Goal: Task Accomplishment & Management: Manage account settings

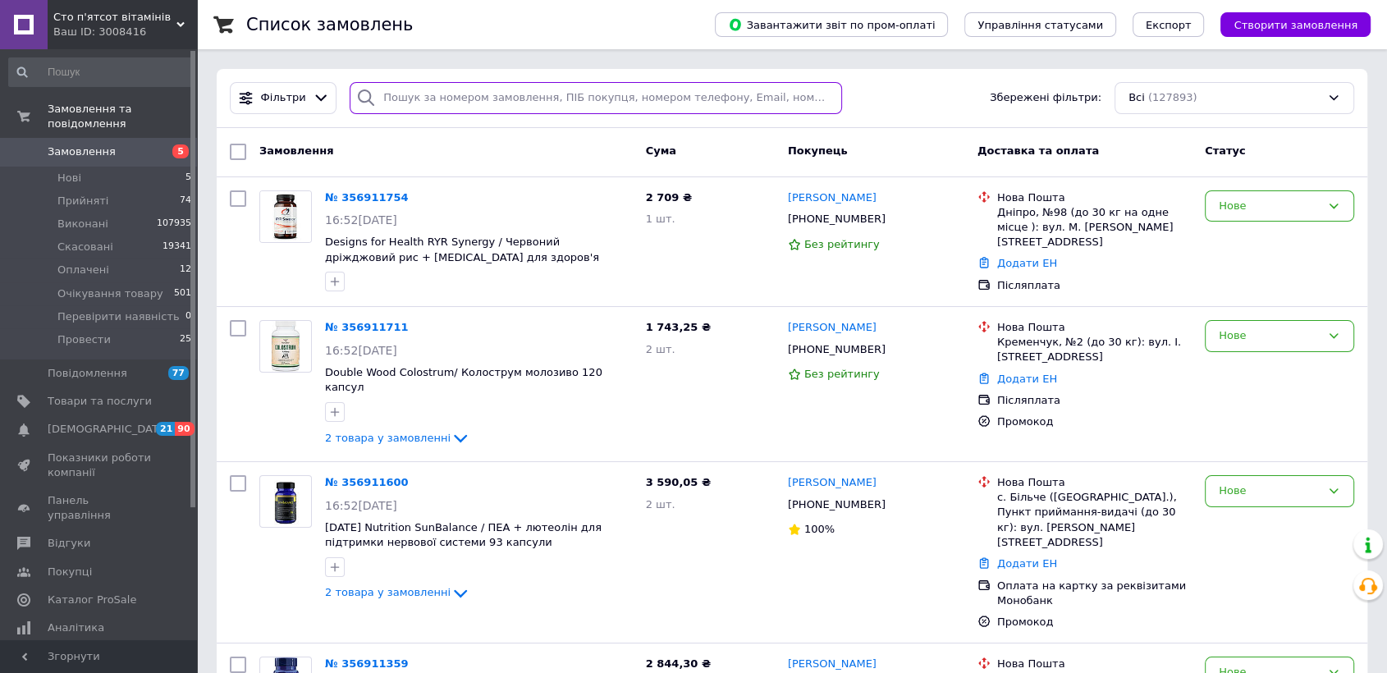
click at [435, 94] on input "search" at bounding box center [596, 98] width 492 height 32
paste input "[PERSON_NAME]"
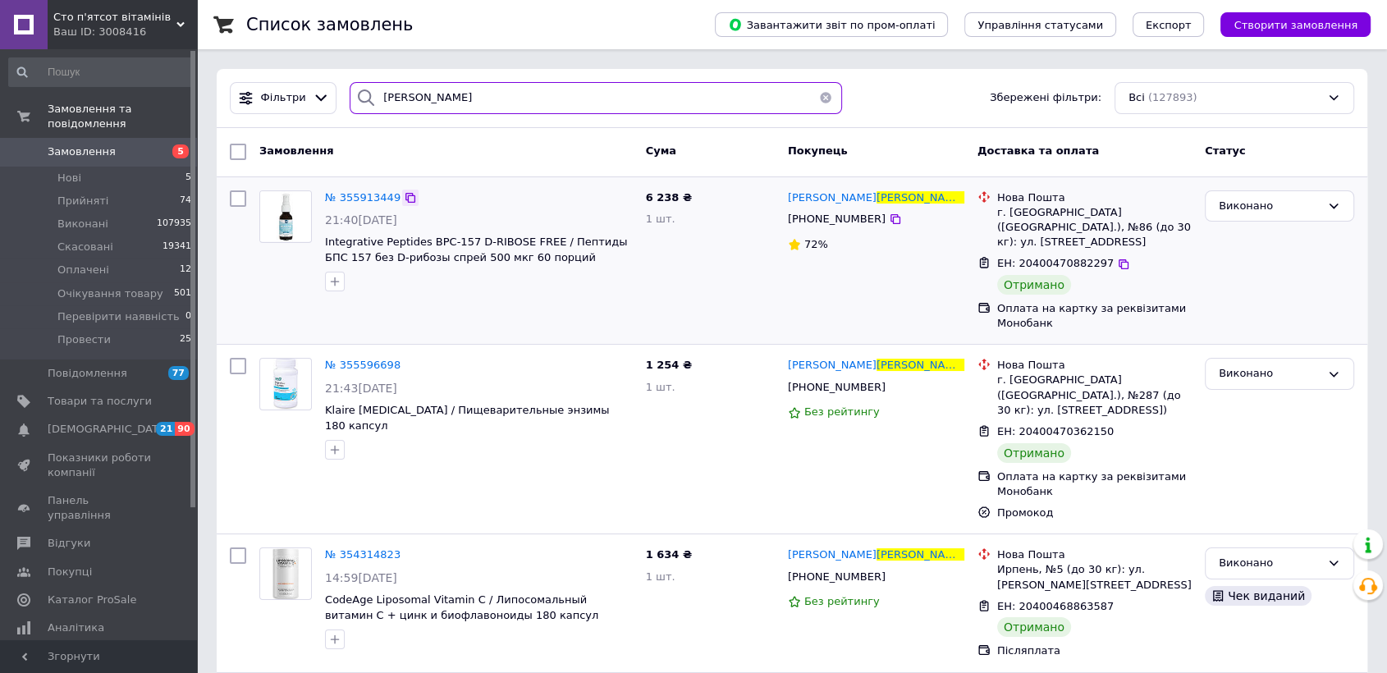
type input "[PERSON_NAME]"
click at [405, 195] on icon at bounding box center [410, 198] width 10 height 10
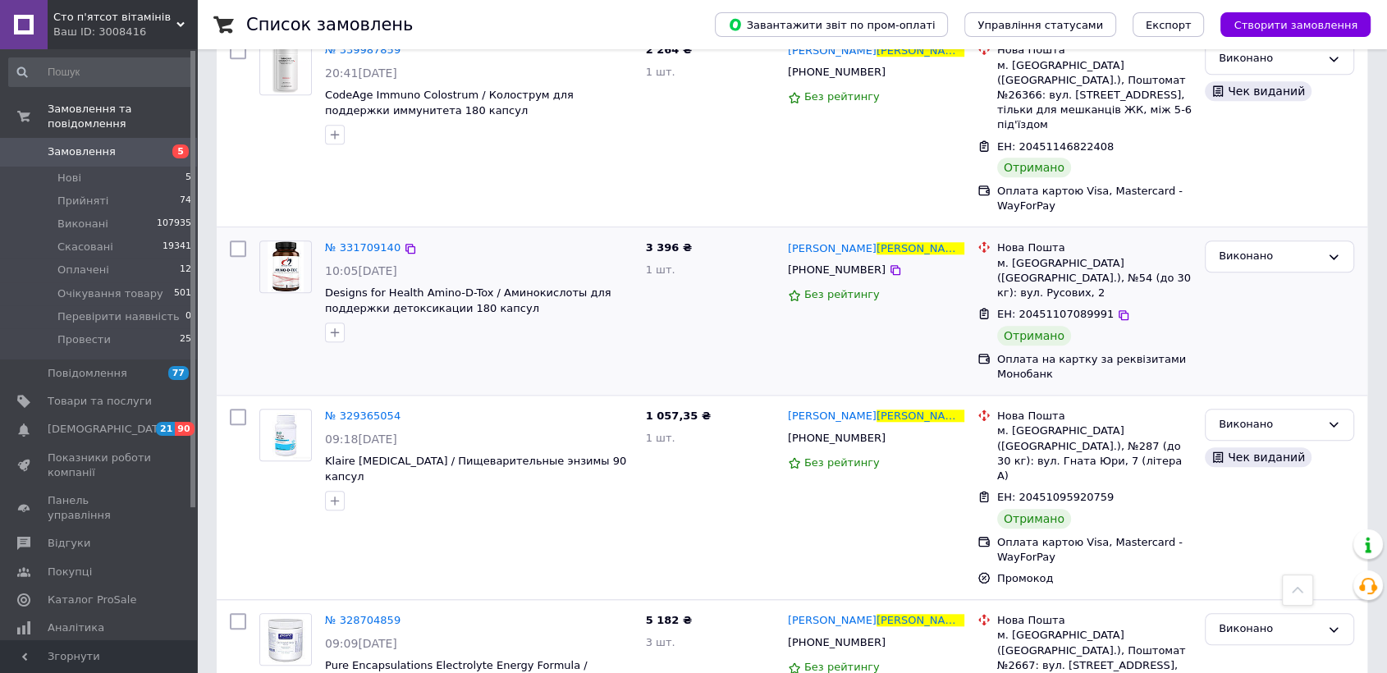
scroll to position [1549, 0]
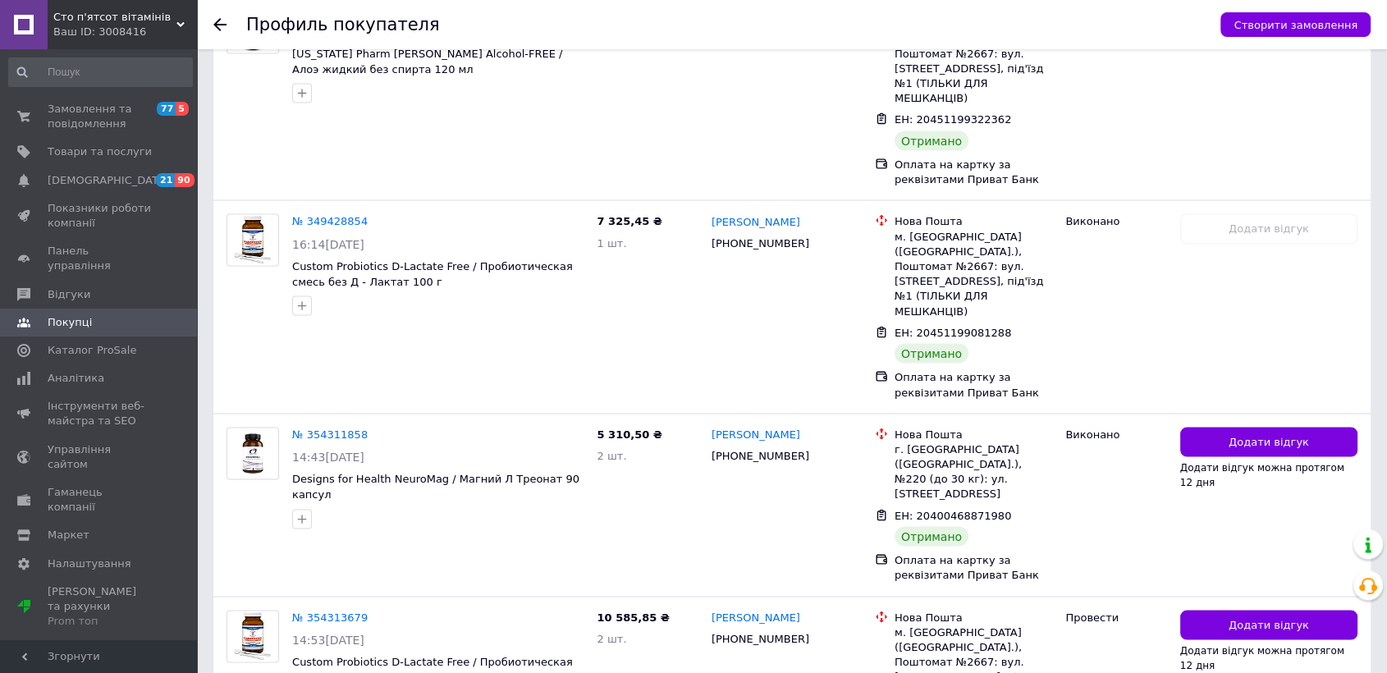
scroll to position [3220, 0]
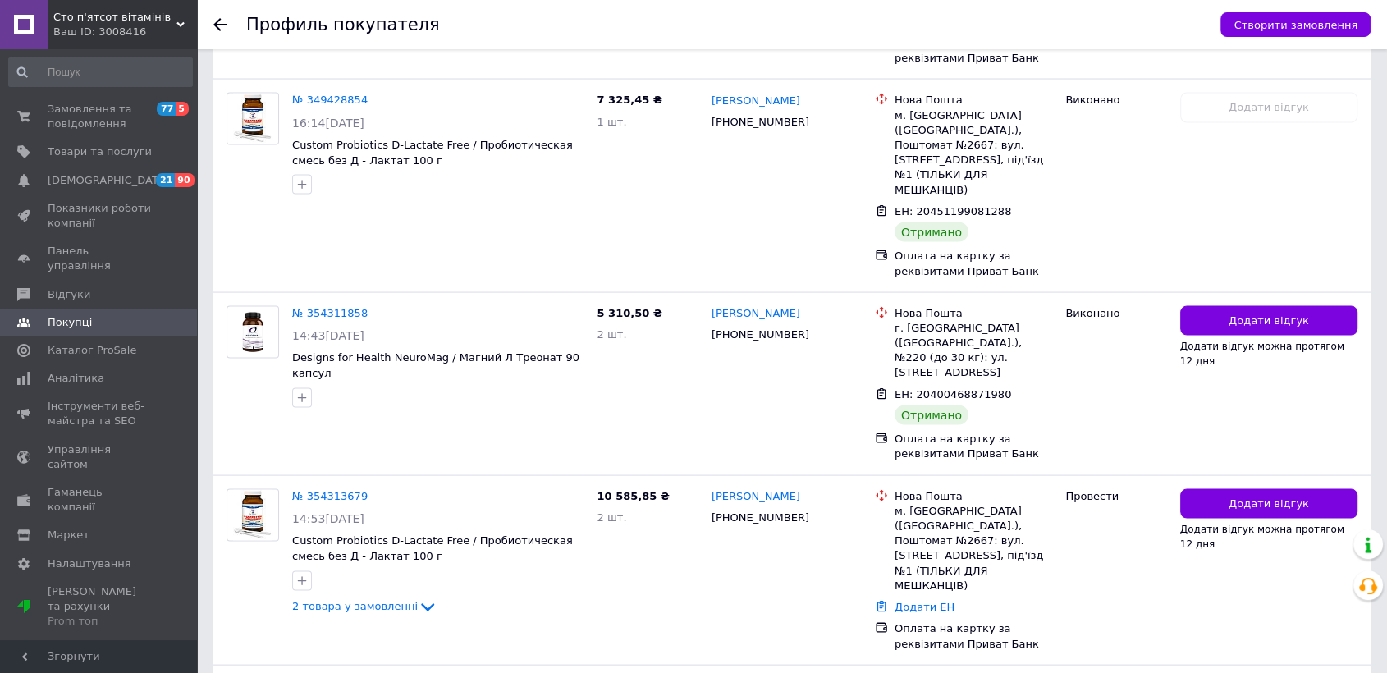
drag, startPoint x: 369, startPoint y: 446, endPoint x: 272, endPoint y: 573, distance: 160.4
click at [226, 27] on icon at bounding box center [219, 24] width 13 height 13
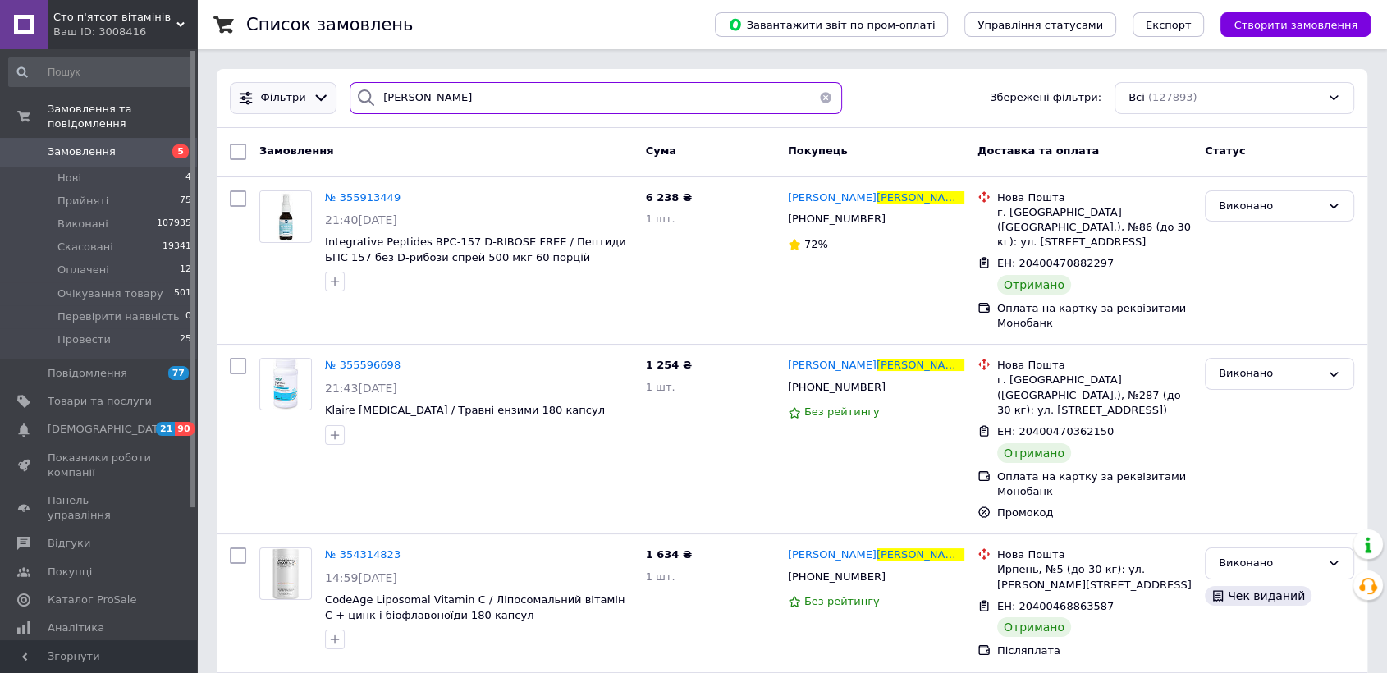
drag, startPoint x: 465, startPoint y: 98, endPoint x: 281, endPoint y: 89, distance: 184.1
click at [281, 89] on div "[PERSON_NAME] Збережені фільтри: Всі (127893)" at bounding box center [791, 98] width 1137 height 32
paste input "анчишин"
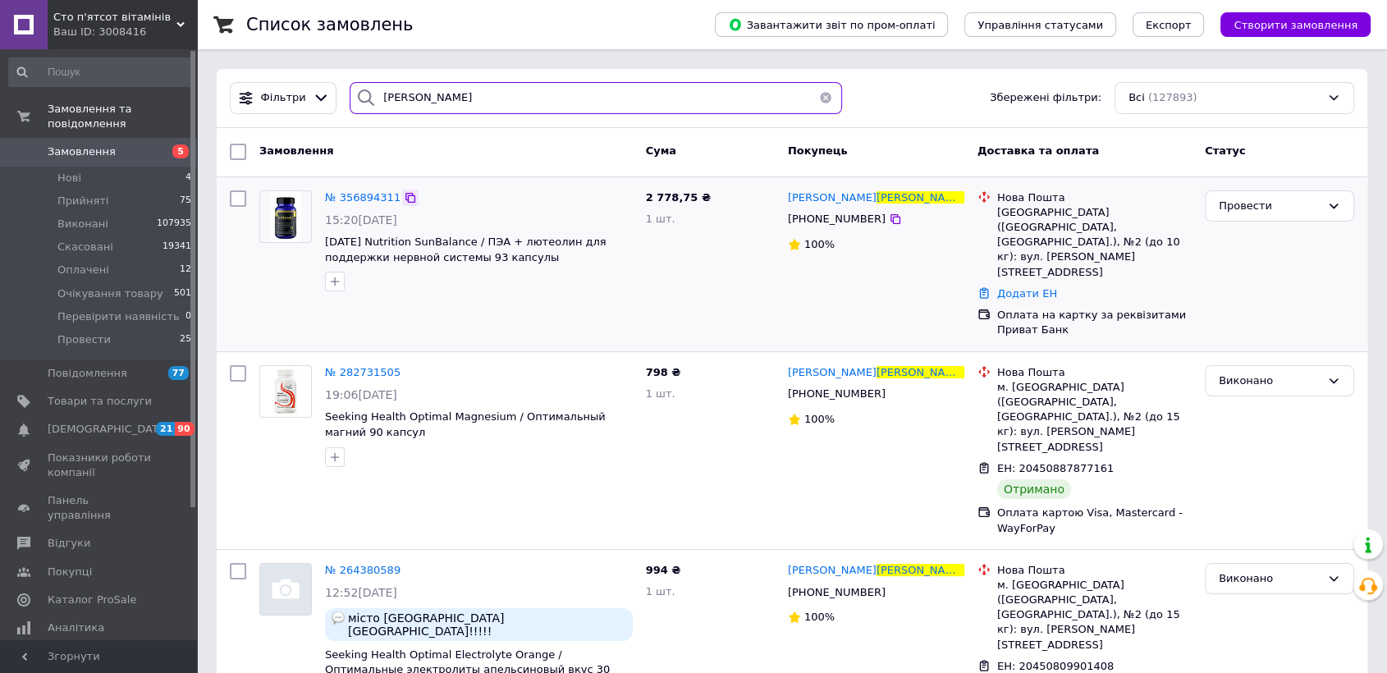
type input "[PERSON_NAME]"
click at [404, 192] on icon at bounding box center [410, 197] width 13 height 13
